Goal: Task Accomplishment & Management: Complete application form

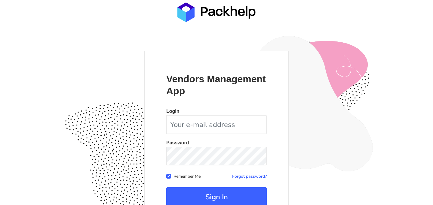
scroll to position [54, 0]
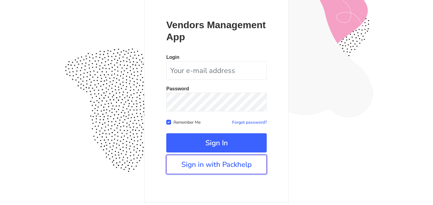
click at [216, 163] on link "Sign in with Packhelp" at bounding box center [216, 164] width 100 height 19
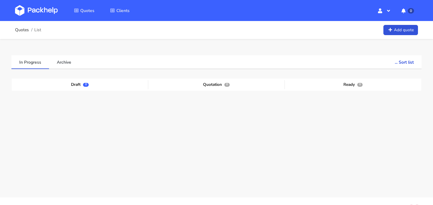
click at [241, 70] on div "In Progress Archive ... Sort list Last added From old to new Last updated Estim…" at bounding box center [216, 122] width 410 height 134
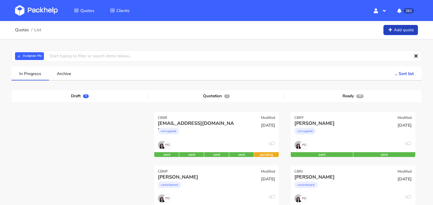
click at [398, 32] on link "Add quote" at bounding box center [400, 30] width 35 height 11
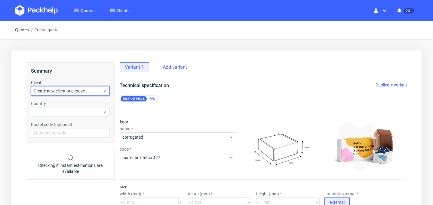
click at [84, 89] on span "Create new client or choose" at bounding box center [68, 91] width 69 height 6
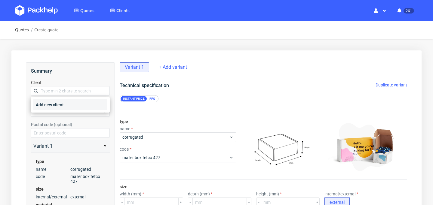
click at [83, 99] on div "Add new client" at bounding box center [70, 104] width 74 height 11
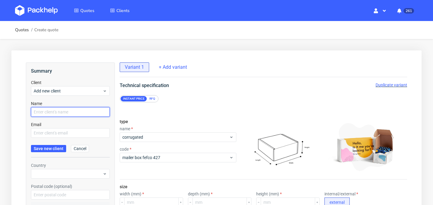
click at [76, 110] on input "text" at bounding box center [70, 112] width 79 height 10
type input "[PERSON_NAME]"
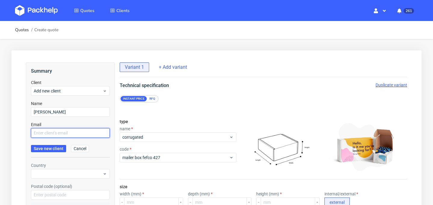
click at [70, 133] on input "text" at bounding box center [70, 133] width 79 height 10
paste input "[EMAIL_ADDRESS][DOMAIN_NAME]"
type input "[EMAIL_ADDRESS][DOMAIN_NAME]"
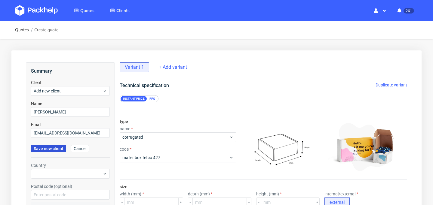
click at [49, 147] on span "Save new client" at bounding box center [49, 149] width 30 height 4
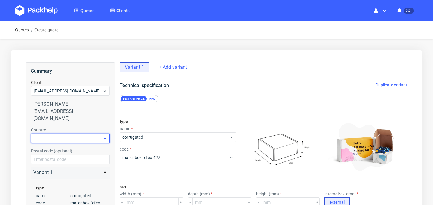
click at [70, 134] on div at bounding box center [70, 139] width 79 height 10
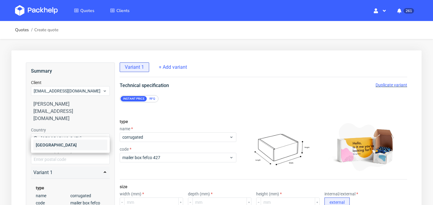
type input "[GEOGRAPHIC_DATA]"
click at [68, 147] on div "[GEOGRAPHIC_DATA]" at bounding box center [70, 145] width 74 height 11
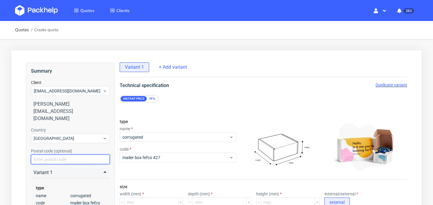
click at [66, 155] on input "text" at bounding box center [70, 160] width 79 height 10
type input "38240"
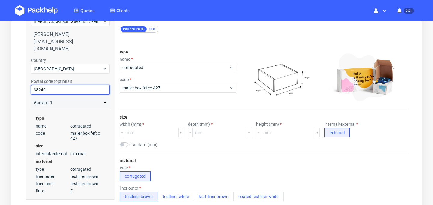
scroll to position [69, 0]
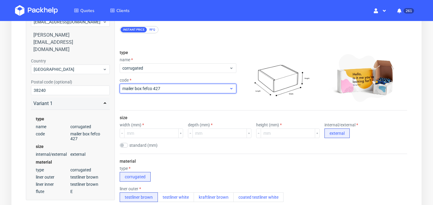
click at [178, 91] on span "mailer box fefco 427" at bounding box center [175, 89] width 107 height 6
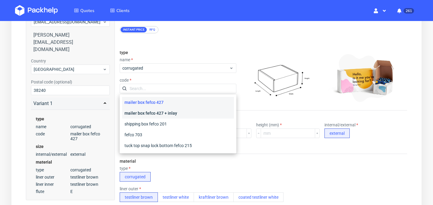
click at [178, 115] on div "mailer box fefco 427 + inlay" at bounding box center [178, 113] width 112 height 11
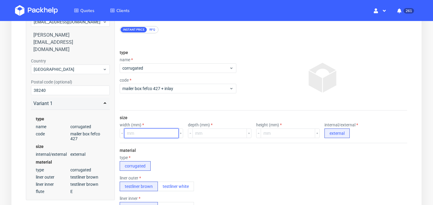
click at [160, 132] on input "number" at bounding box center [151, 134] width 54 height 10
click at [167, 156] on div "type" at bounding box center [144, 157] width 48 height 5
click at [157, 133] on input "number" at bounding box center [151, 134] width 54 height 10
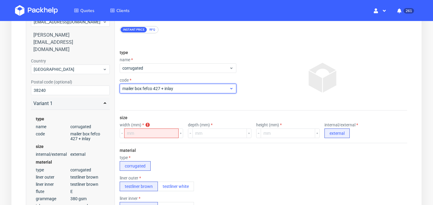
click at [179, 90] on span "mailer box fefco 427 + inlay" at bounding box center [175, 89] width 107 height 6
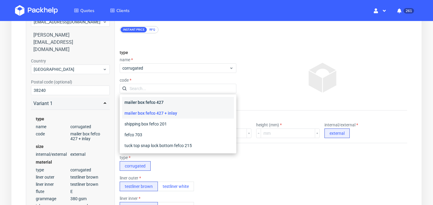
click at [178, 103] on div "mailer box fefco 427" at bounding box center [178, 102] width 112 height 11
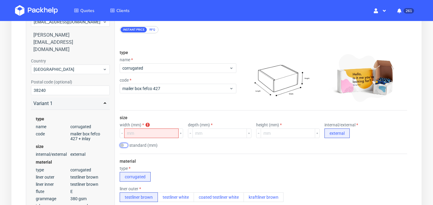
click at [126, 146] on input "checkbox" at bounding box center [124, 145] width 8 height 5
checkbox input "true"
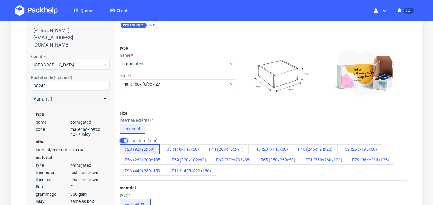
scroll to position [74, 0]
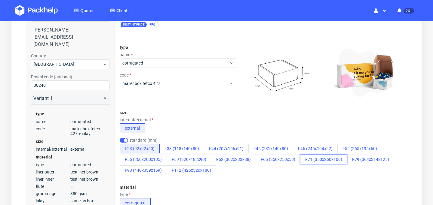
click at [315, 161] on button "F71 (350x260x100)" at bounding box center [323, 160] width 47 height 10
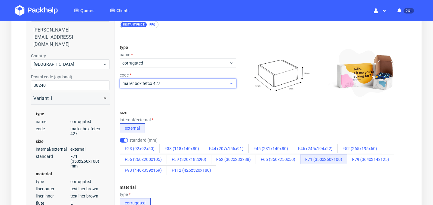
click at [166, 87] on div "mailer box fefco 427" at bounding box center [178, 84] width 117 height 10
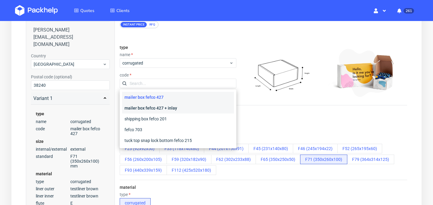
click at [167, 109] on div "mailer box fefco 427 + inlay" at bounding box center [178, 108] width 112 height 11
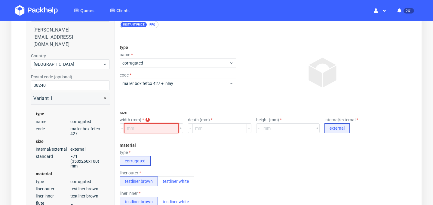
click at [154, 127] on input "number" at bounding box center [151, 128] width 54 height 10
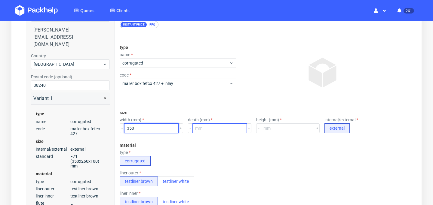
type input "350"
click at [226, 126] on input "number" at bounding box center [219, 128] width 54 height 10
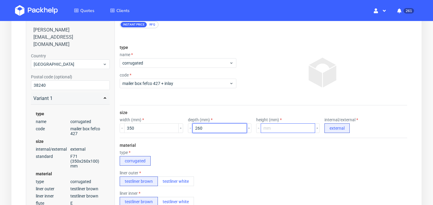
type input "260"
click at [278, 132] on input "number" at bounding box center [287, 128] width 54 height 10
type input "100"
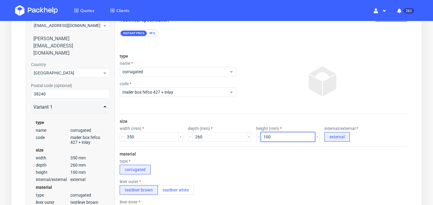
scroll to position [56, 0]
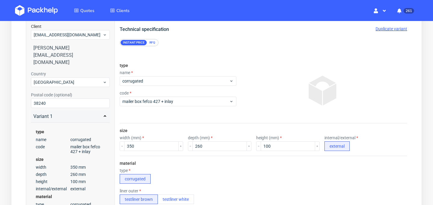
click at [151, 44] on div "RFQ" at bounding box center [152, 42] width 11 height 5
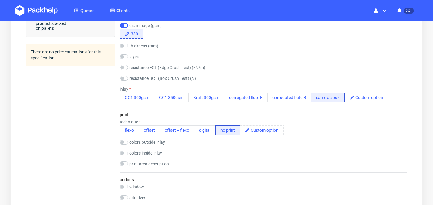
scroll to position [346, 0]
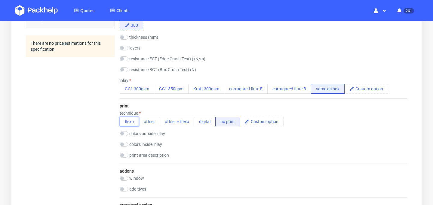
click at [132, 122] on button "flexo" at bounding box center [129, 122] width 19 height 10
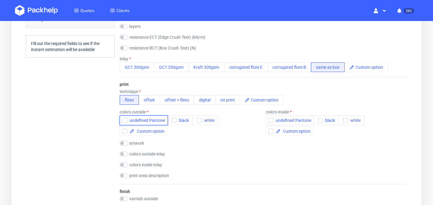
click at [122, 119] on button "undefined Pantone" at bounding box center [144, 121] width 48 height 10
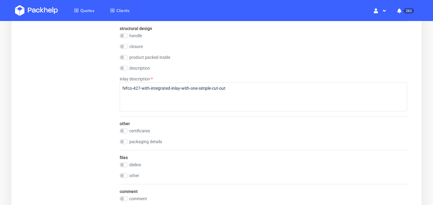
scroll to position [609, 0]
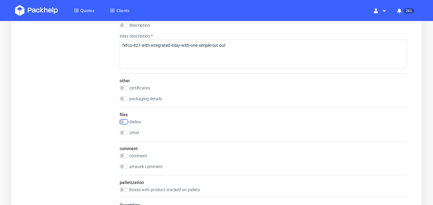
click at [125, 122] on input "checkbox" at bounding box center [124, 122] width 8 height 5
checkbox input "true"
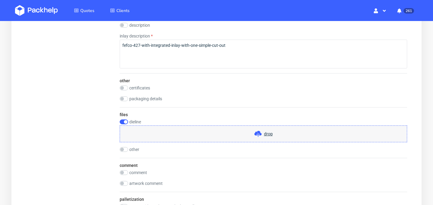
click at [269, 133] on span "drop" at bounding box center [268, 134] width 9 height 6
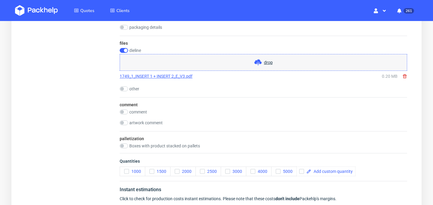
scroll to position [683, 0]
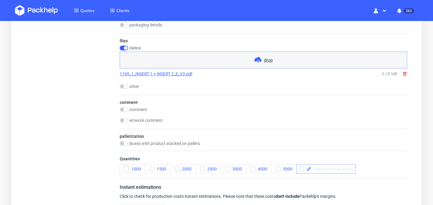
click at [315, 170] on span at bounding box center [331, 169] width 41 height 4
checkbox input "true"
click at [350, 170] on span at bounding box center [358, 169] width 41 height 4
checkbox input "false"
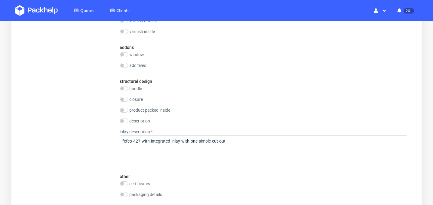
scroll to position [513, 0]
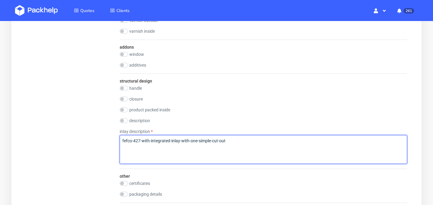
drag, startPoint x: 245, startPoint y: 141, endPoint x: 183, endPoint y: 139, distance: 62.5
click at [183, 139] on textarea "fefco-427-with-integrated-inlay-with-one-simple-cut-out" at bounding box center [263, 149] width 287 height 29
type textarea "fefco-427-with-integrated-inlay"
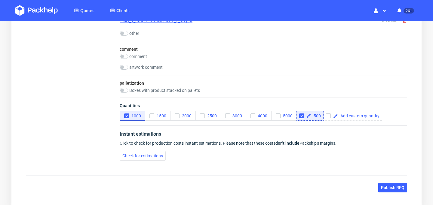
scroll to position [727, 0]
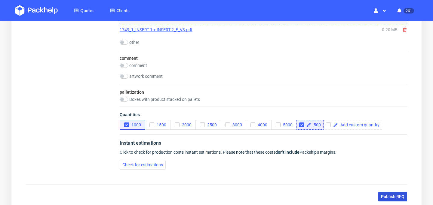
click at [396, 197] on span "Publish RFQ" at bounding box center [392, 197] width 23 height 4
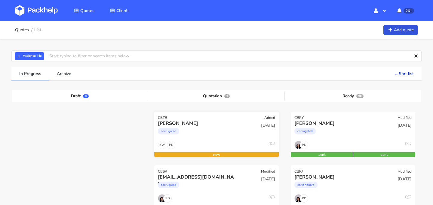
click at [206, 137] on div "corrugated" at bounding box center [198, 133] width 80 height 12
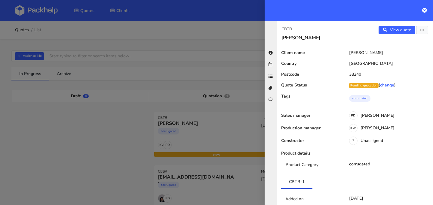
click at [145, 139] on div at bounding box center [216, 102] width 433 height 205
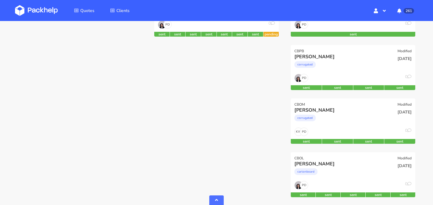
scroll to position [281, 0]
